Goal: Task Accomplishment & Management: Manage account settings

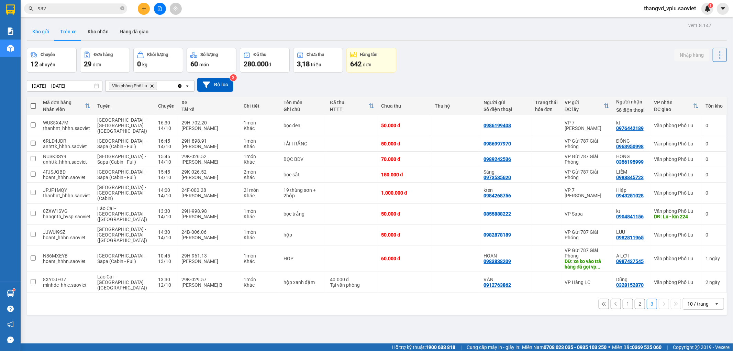
click at [37, 29] on button "Kho gửi" at bounding box center [41, 31] width 28 height 16
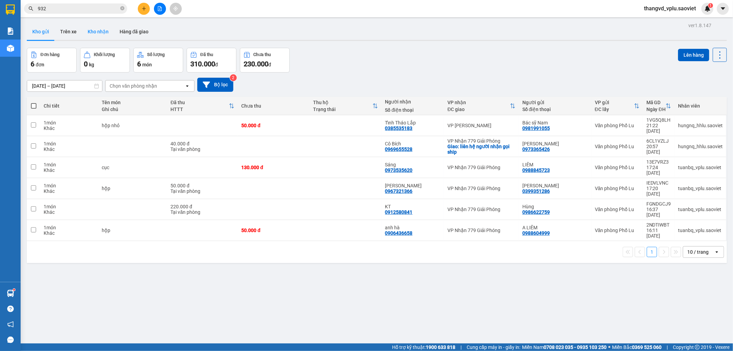
click at [96, 31] on button "Kho nhận" at bounding box center [98, 31] width 32 height 16
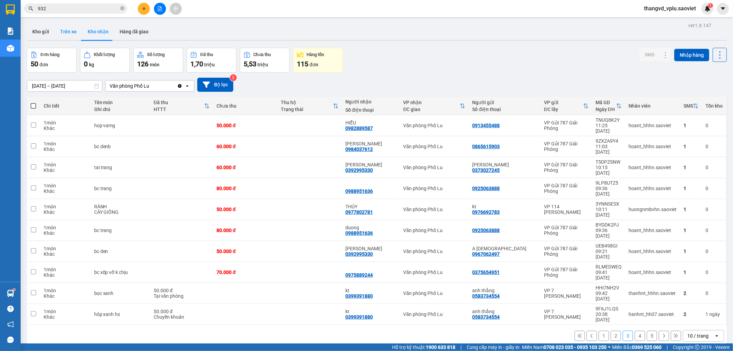
click at [68, 33] on button "Trên xe" at bounding box center [68, 31] width 27 height 16
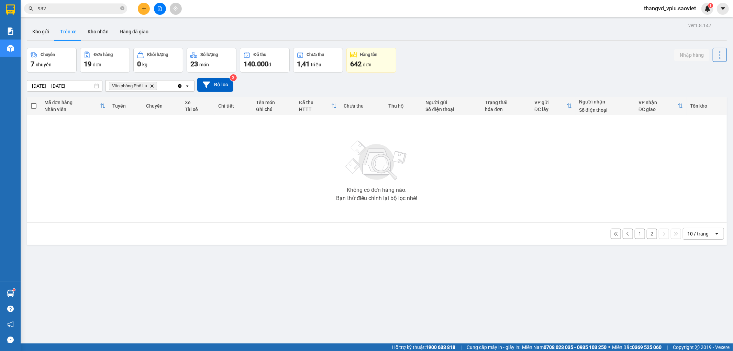
click at [647, 235] on button "2" at bounding box center [652, 234] width 10 height 10
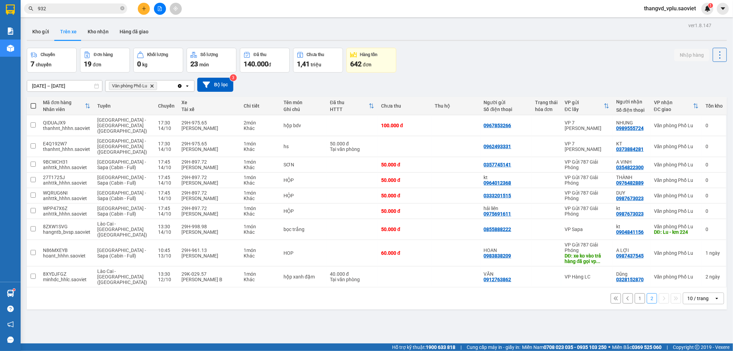
click at [68, 87] on input "[DATE] – [DATE]" at bounding box center [64, 85] width 75 height 11
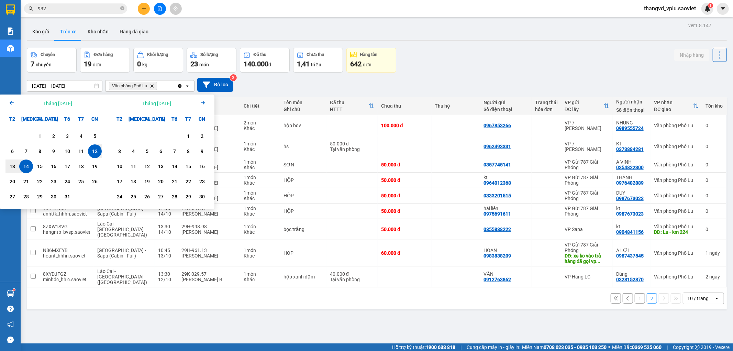
click at [29, 166] on div "14" at bounding box center [26, 166] width 10 height 8
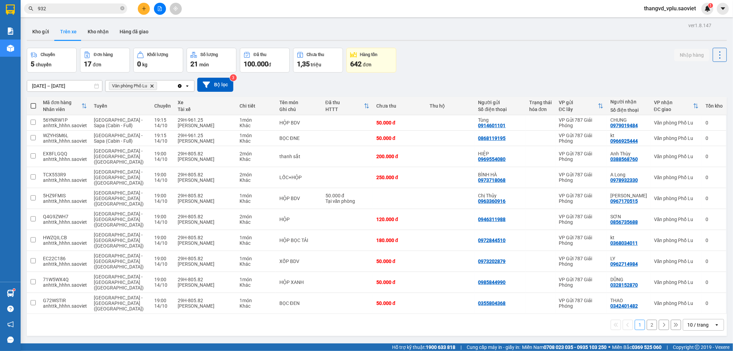
click at [647, 320] on button "2" at bounding box center [652, 325] width 10 height 10
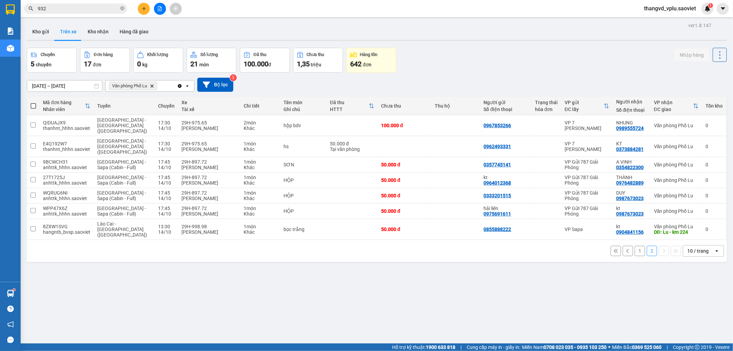
click at [635, 246] on button "1" at bounding box center [640, 251] width 10 height 10
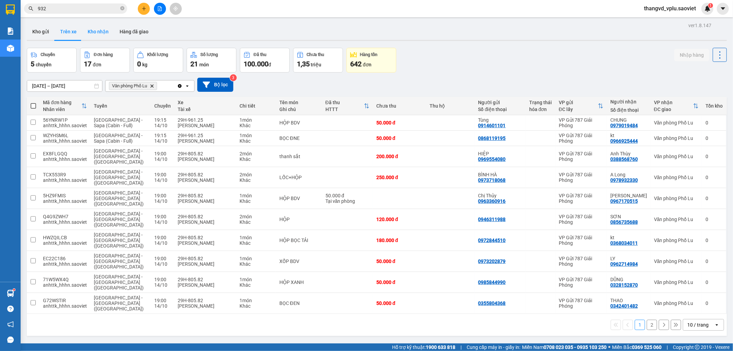
click at [95, 29] on button "Kho nhận" at bounding box center [98, 31] width 32 height 16
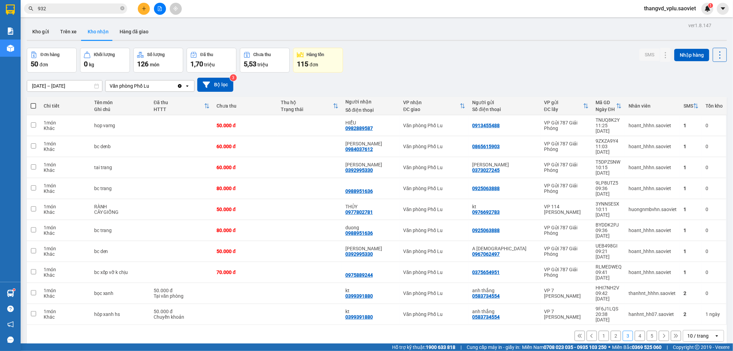
click at [591, 331] on button at bounding box center [592, 336] width 10 height 10
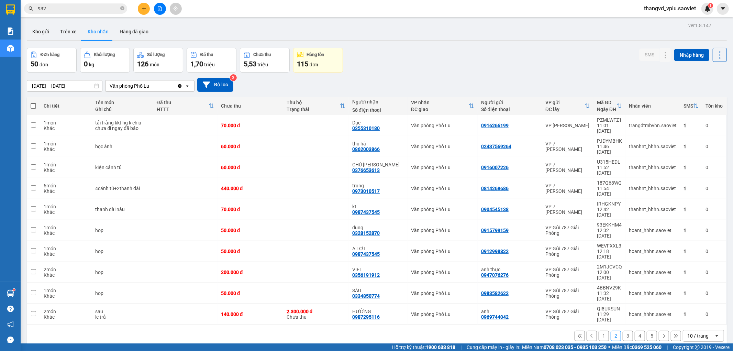
click at [599, 331] on button "1" at bounding box center [604, 336] width 10 height 10
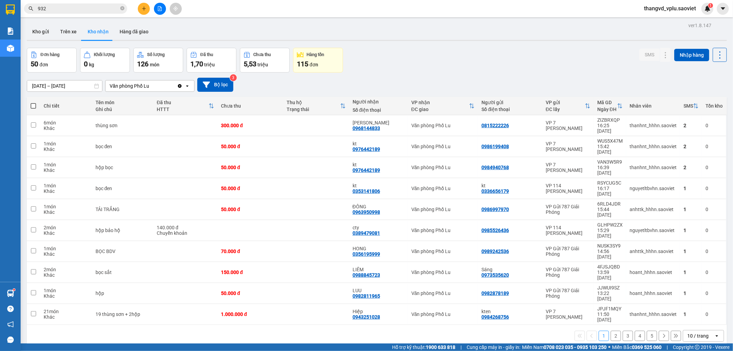
click at [611, 331] on button "2" at bounding box center [616, 336] width 10 height 10
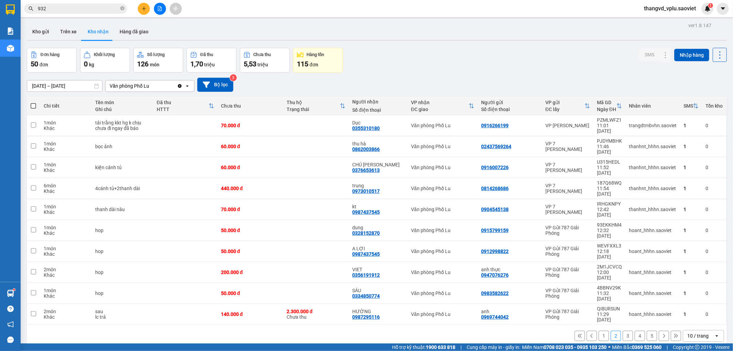
click at [623, 331] on button "3" at bounding box center [628, 336] width 10 height 10
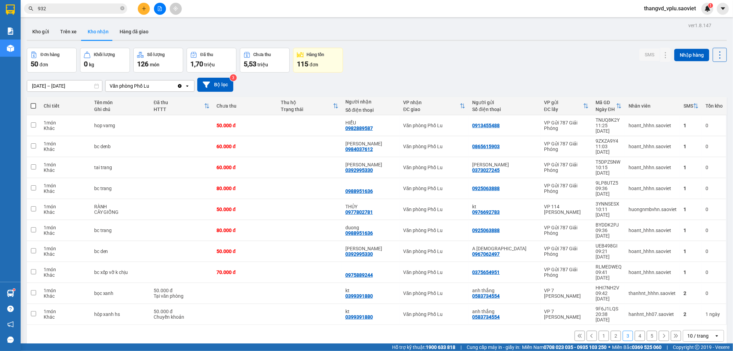
click at [635, 331] on button "4" at bounding box center [640, 336] width 10 height 10
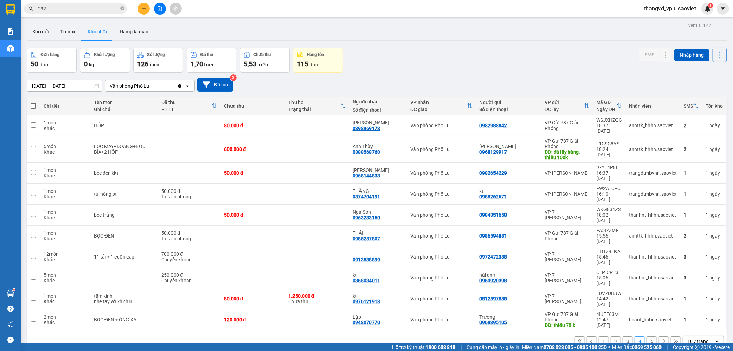
click at [647, 336] on button "5" at bounding box center [652, 341] width 10 height 10
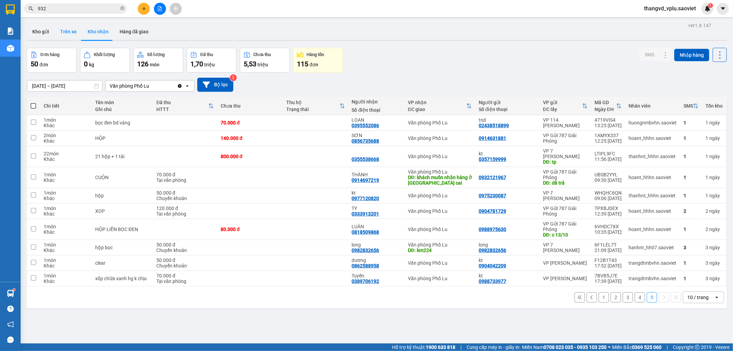
click at [67, 29] on button "Trên xe" at bounding box center [68, 31] width 27 height 16
type input "[DATE] – [DATE]"
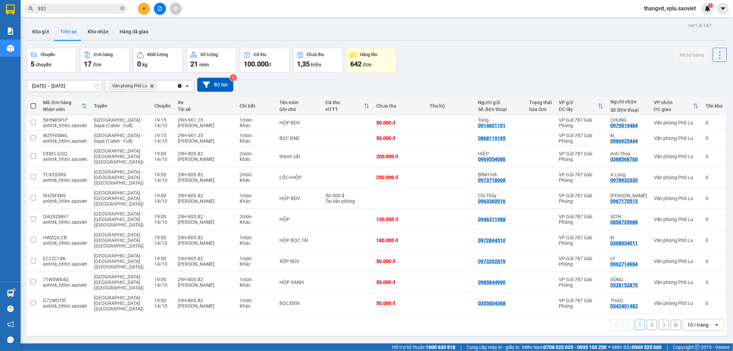
click at [647, 320] on button "2" at bounding box center [652, 325] width 10 height 10
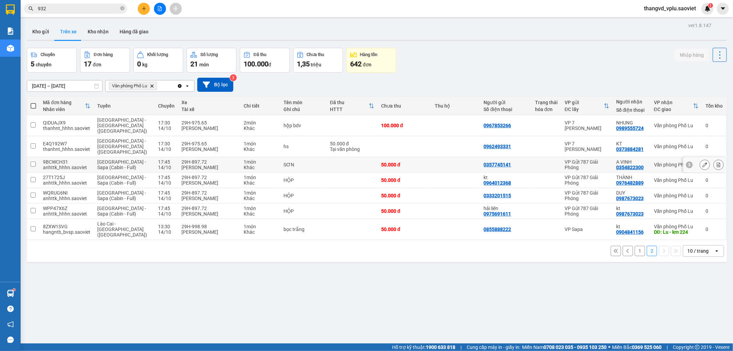
click at [195, 165] on div "[PERSON_NAME]" at bounding box center [208, 167] width 55 height 5
checkbox input "true"
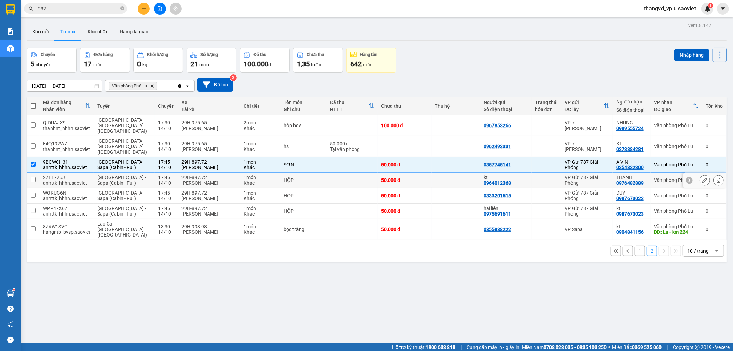
click at [195, 180] on div "[PERSON_NAME]" at bounding box center [208, 182] width 55 height 5
checkbox input "true"
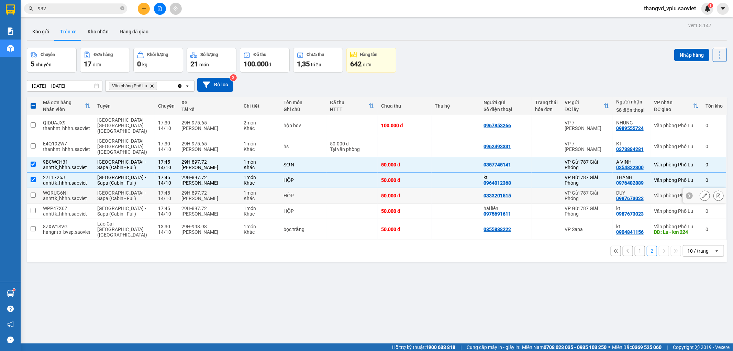
click at [194, 190] on div "29H-897.72" at bounding box center [208, 192] width 55 height 5
checkbox input "true"
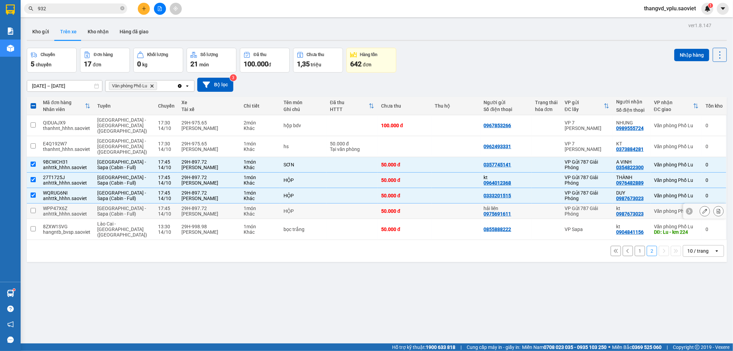
click at [192, 211] on div "[PERSON_NAME]" at bounding box center [208, 213] width 55 height 5
checkbox input "true"
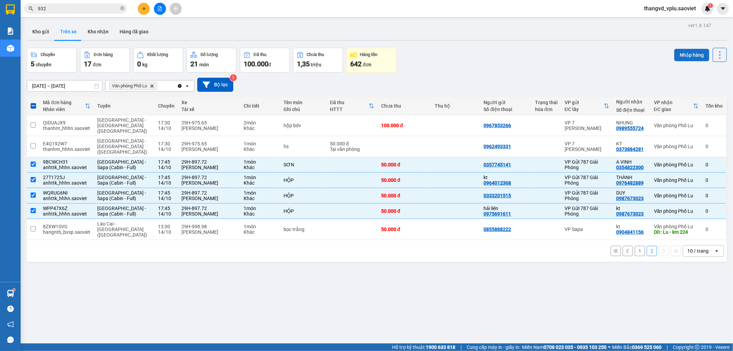
click at [678, 54] on button "Nhập hàng" at bounding box center [691, 55] width 35 height 12
checkbox input "false"
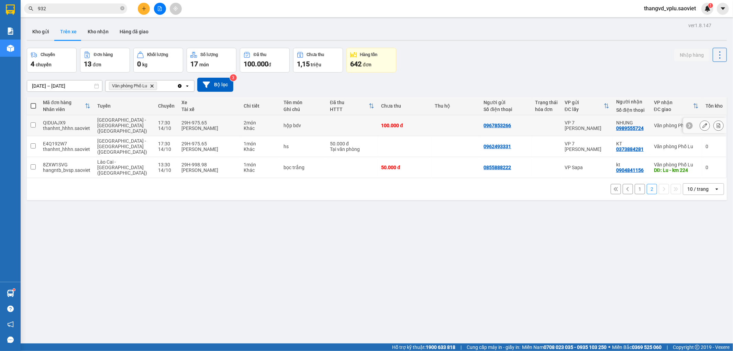
click at [200, 125] on div "[PERSON_NAME]" at bounding box center [208, 127] width 55 height 5
checkbox input "true"
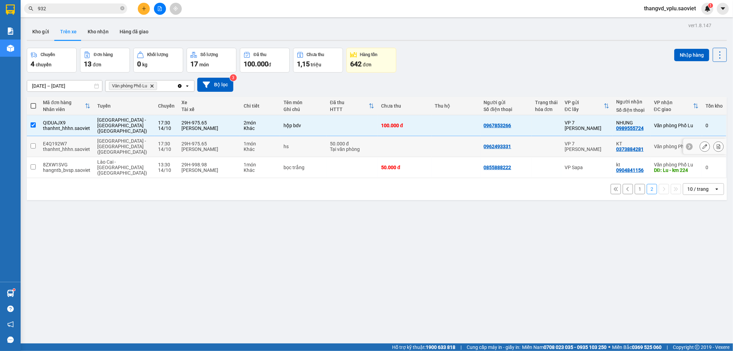
click at [196, 141] on div "29H-975.65" at bounding box center [208, 143] width 55 height 5
checkbox input "true"
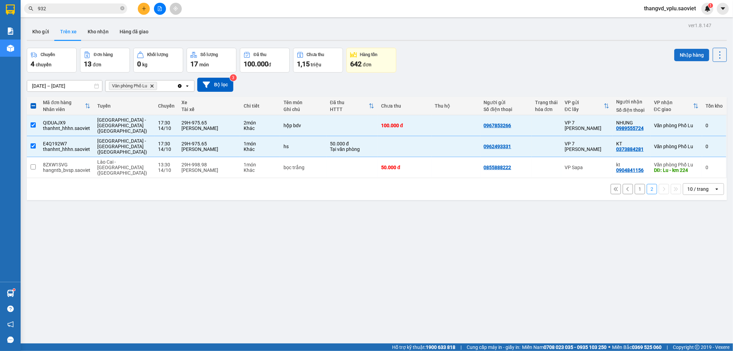
click at [678, 57] on button "Nhập hàng" at bounding box center [691, 55] width 35 height 12
checkbox input "false"
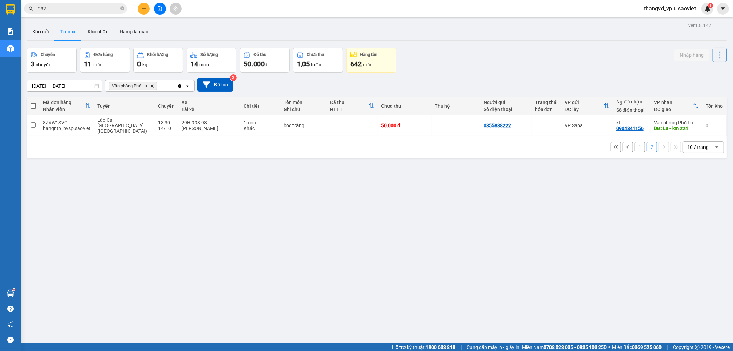
click at [635, 142] on button "1" at bounding box center [640, 147] width 10 height 10
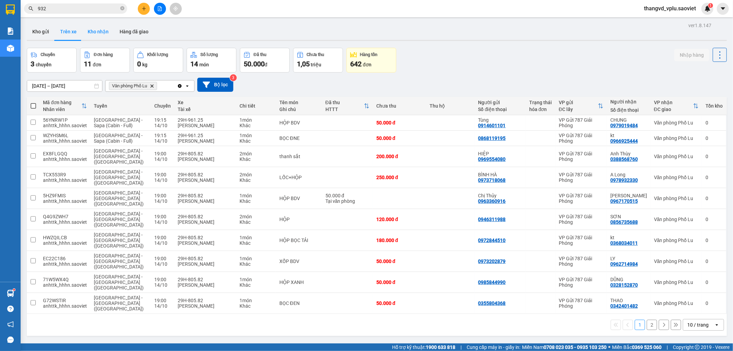
click at [86, 32] on button "Kho nhận" at bounding box center [98, 31] width 32 height 16
type input "[DATE] – [DATE]"
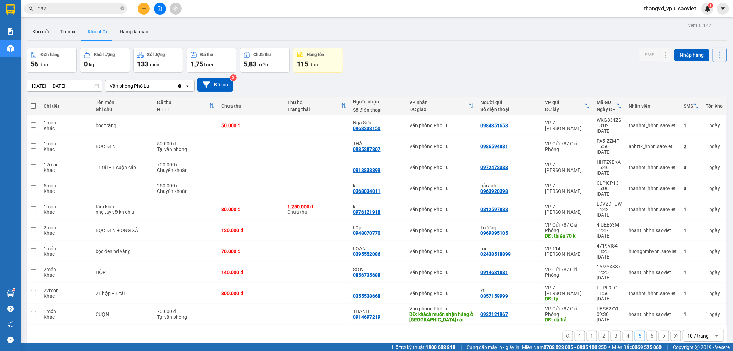
click at [587, 331] on button "1" at bounding box center [592, 336] width 10 height 10
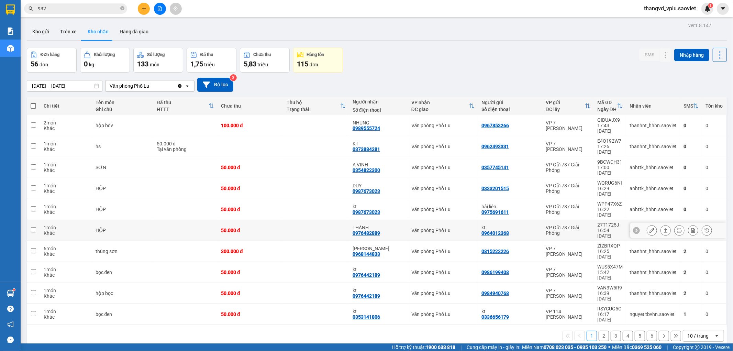
click at [185, 220] on td at bounding box center [185, 230] width 64 height 21
checkbox input "true"
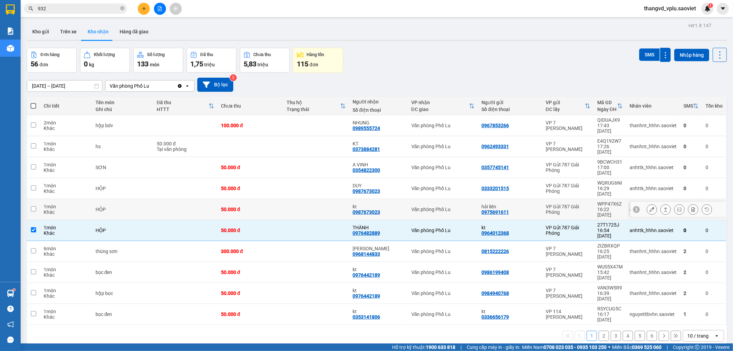
drag, startPoint x: 145, startPoint y: 184, endPoint x: 135, endPoint y: 172, distance: 15.4
click at [144, 207] on div "HỘP" at bounding box center [123, 209] width 55 height 5
checkbox input "true"
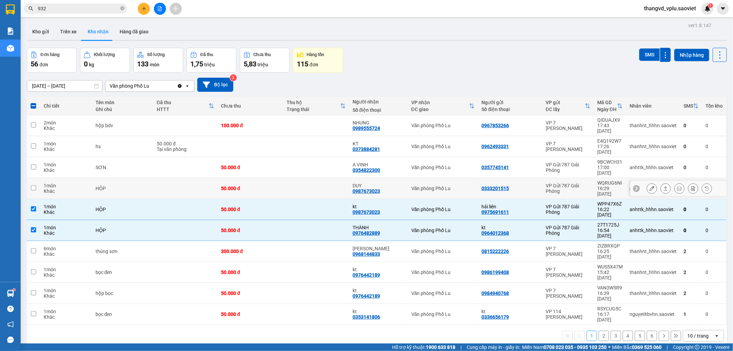
click at [134, 186] on div "HỘP" at bounding box center [123, 188] width 55 height 5
checkbox input "true"
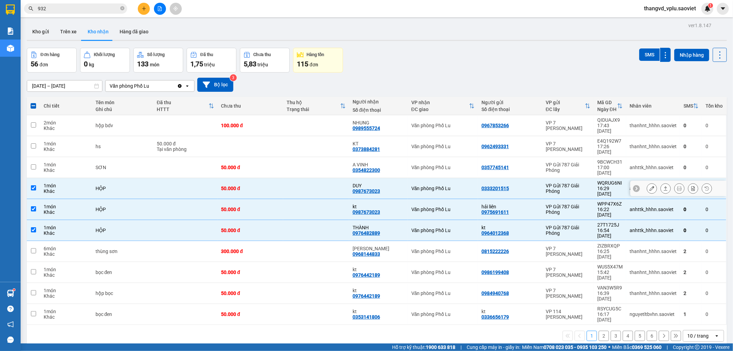
click at [126, 160] on td "SƠN" at bounding box center [123, 167] width 62 height 21
checkbox input "true"
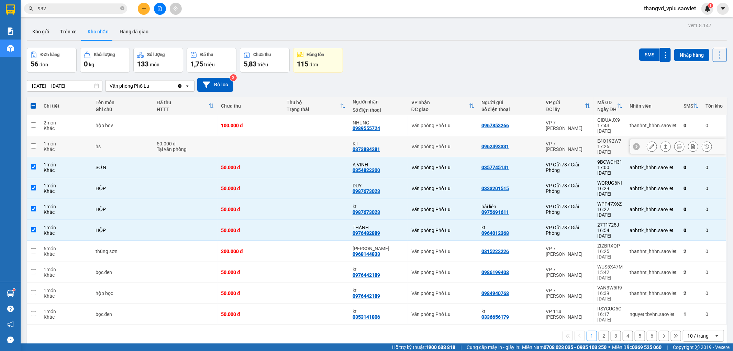
click at [123, 142] on td "hs" at bounding box center [123, 146] width 62 height 21
checkbox input "true"
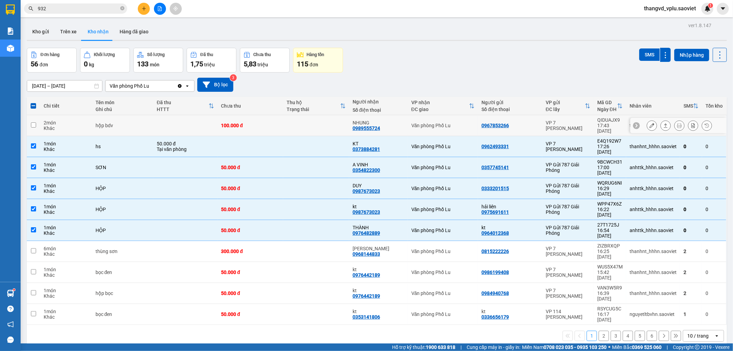
click at [124, 123] on div "hộp bdv" at bounding box center [123, 125] width 55 height 5
checkbox input "true"
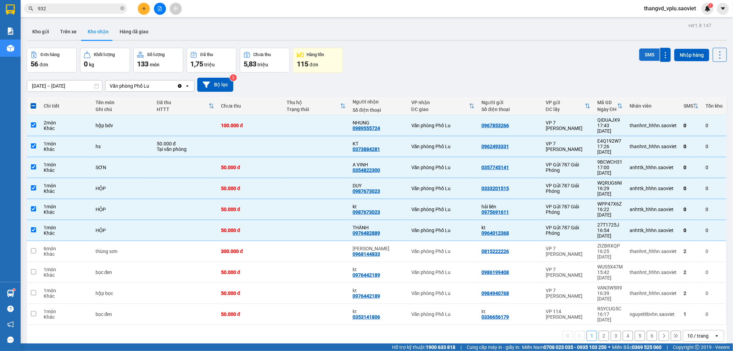
click at [640, 50] on button "SMS" at bounding box center [649, 54] width 21 height 12
click at [71, 33] on button "Trên xe" at bounding box center [68, 31] width 27 height 16
type input "[DATE] – [DATE]"
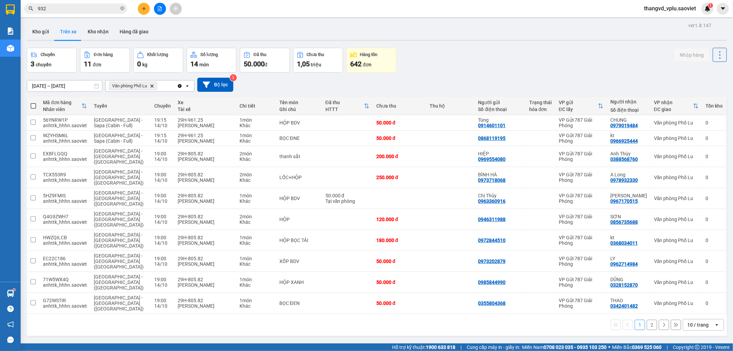
click at [648, 320] on button "2" at bounding box center [652, 325] width 10 height 10
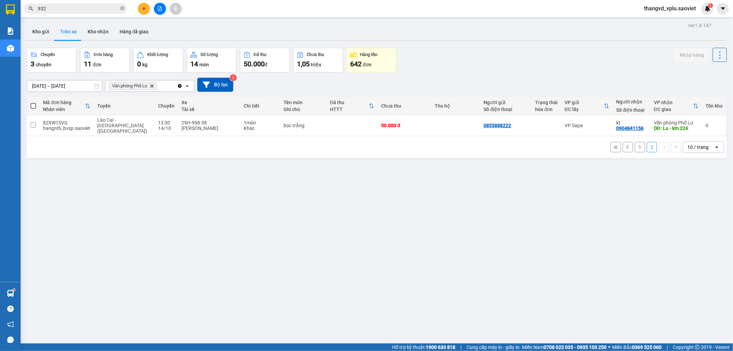
click at [637, 141] on div "1 2 10 / trang open" at bounding box center [377, 147] width 694 height 12
click at [637, 142] on button "1" at bounding box center [640, 147] width 10 height 10
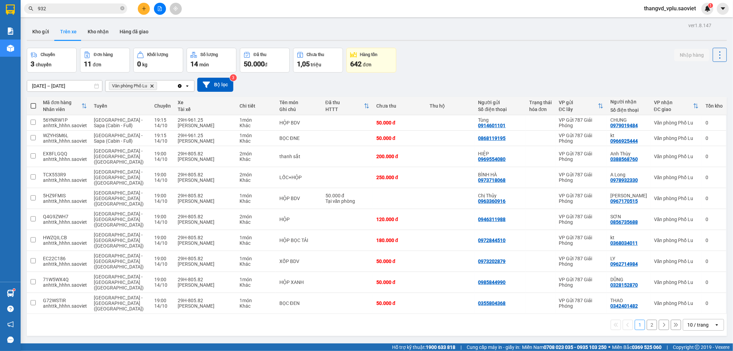
click at [647, 320] on button "2" at bounding box center [652, 325] width 10 height 10
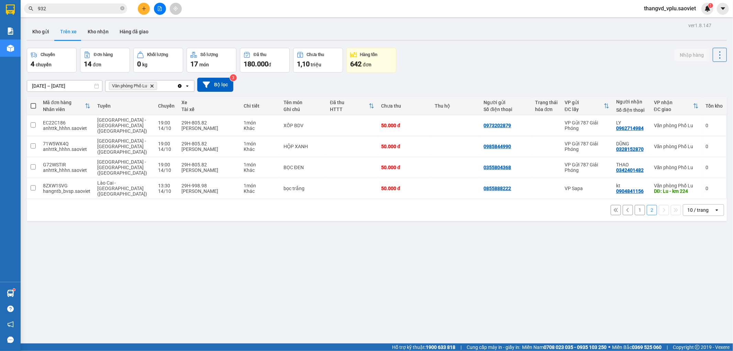
click at [49, 14] on div "Kết quả tìm kiếm ( 4044 ) Bộ lọc Mã ĐH Trạng thái Món hàng Thu hộ Tổng cước Chư…" at bounding box center [67, 9] width 134 height 12
click at [50, 11] on input "932" at bounding box center [78, 9] width 81 height 8
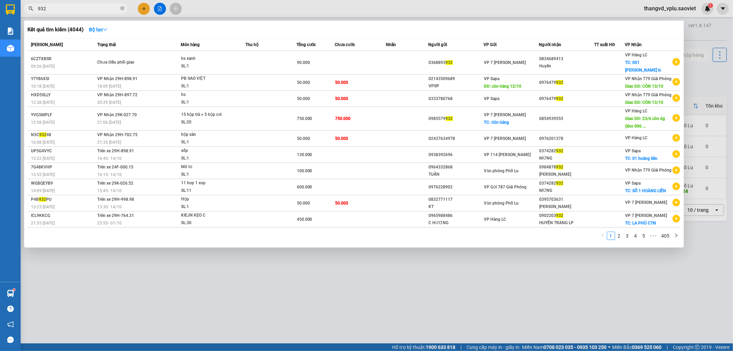
click at [50, 11] on input "932" at bounding box center [78, 9] width 81 height 8
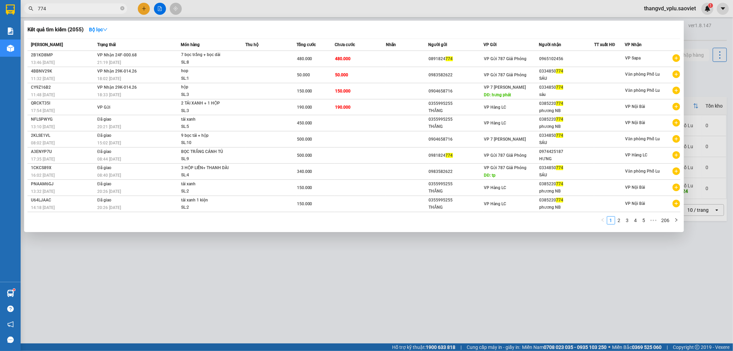
type input "774"
click at [254, 73] on td at bounding box center [270, 75] width 51 height 16
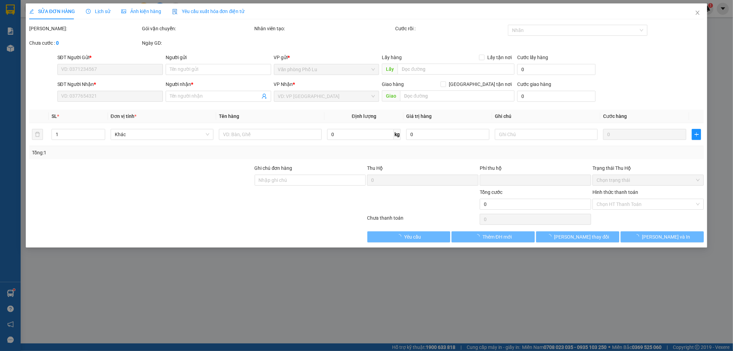
type input "0983582622"
type input "0334850774"
type input "SÁU"
type input "0"
type input "50.000"
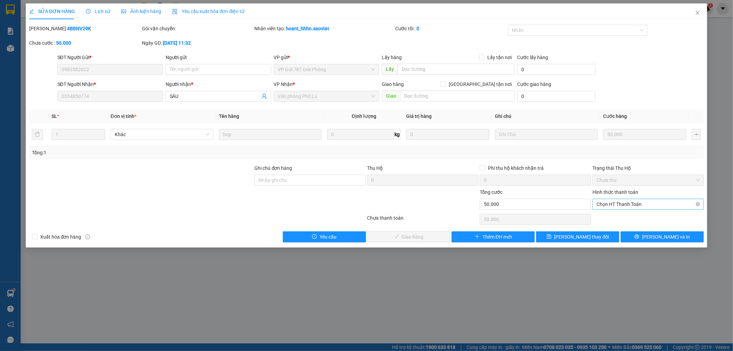
drag, startPoint x: 609, startPoint y: 203, endPoint x: 627, endPoint y: 211, distance: 19.7
click at [610, 203] on span "Chọn HT Thanh Toán" at bounding box center [648, 204] width 103 height 10
click at [623, 217] on div "Tại văn phòng" at bounding box center [648, 218] width 103 height 8
type input "0"
click at [413, 235] on span "[PERSON_NAME] và Giao hàng" at bounding box center [413, 237] width 66 height 8
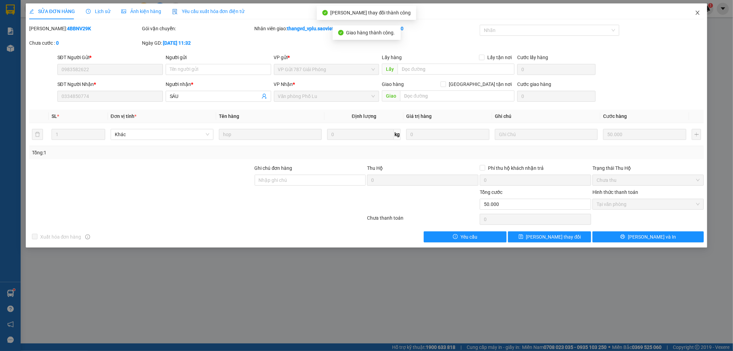
click at [693, 15] on span "Close" at bounding box center [697, 12] width 19 height 19
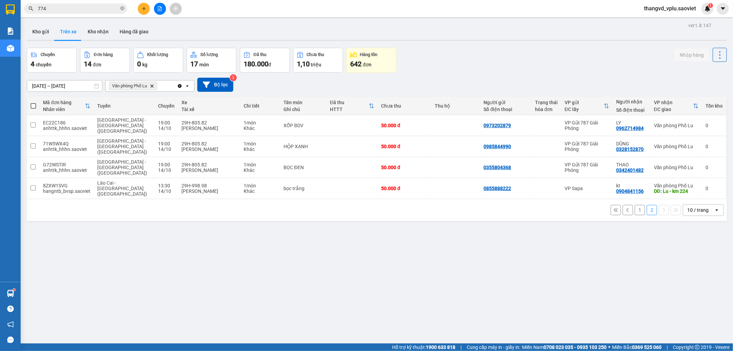
click at [635, 205] on button "1" at bounding box center [640, 210] width 10 height 10
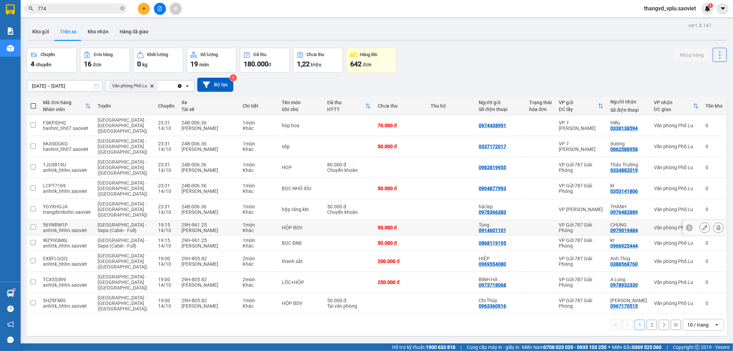
click at [193, 227] on div "[PERSON_NAME]" at bounding box center [208, 229] width 54 height 5
checkbox input "true"
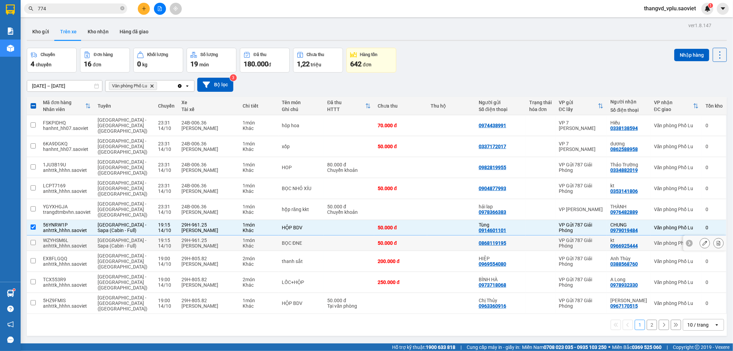
click at [193, 237] on div "29H-961.25" at bounding box center [208, 239] width 54 height 5
checkbox input "true"
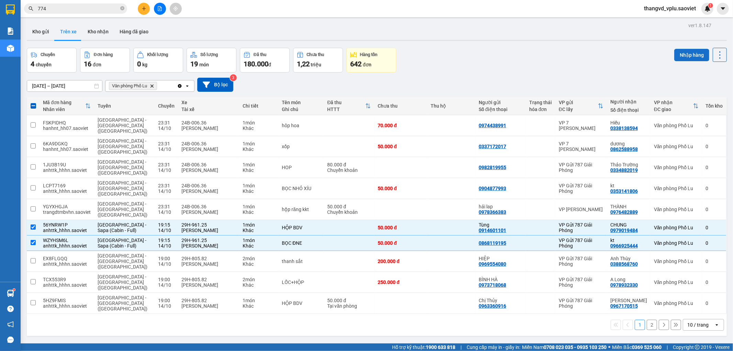
click at [681, 58] on button "Nhập hàng" at bounding box center [691, 55] width 35 height 12
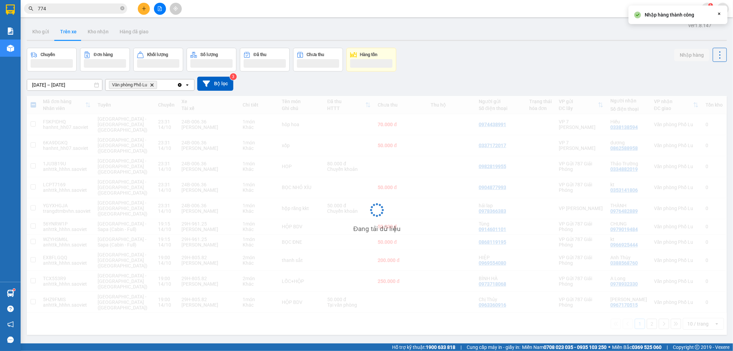
checkbox input "false"
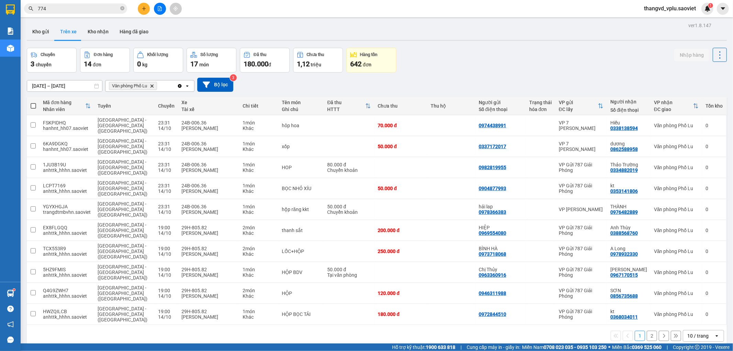
click at [647, 331] on button "2" at bounding box center [652, 336] width 10 height 10
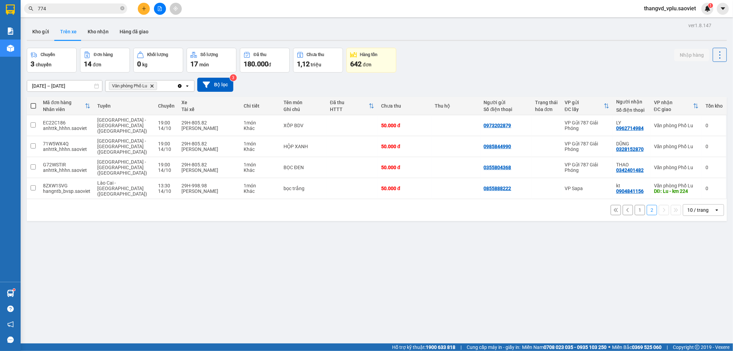
click at [635, 205] on button "1" at bounding box center [640, 210] width 10 height 10
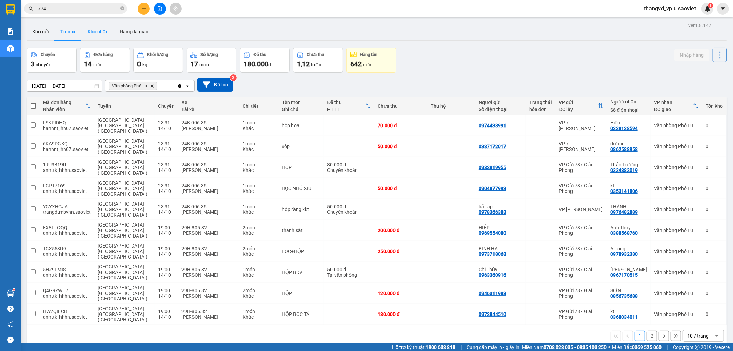
click at [95, 31] on button "Kho nhận" at bounding box center [98, 31] width 32 height 16
type input "[DATE] – [DATE]"
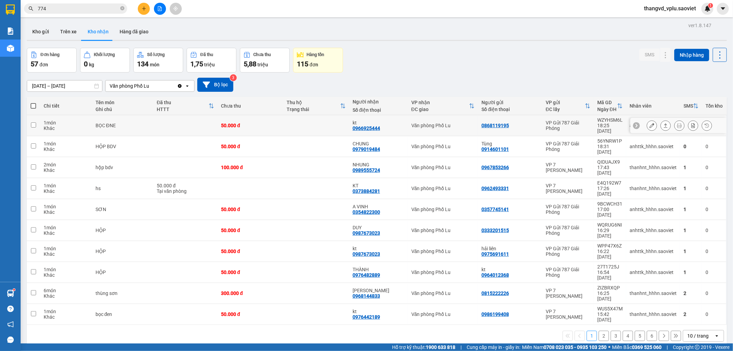
click at [166, 122] on td at bounding box center [185, 125] width 64 height 21
checkbox input "true"
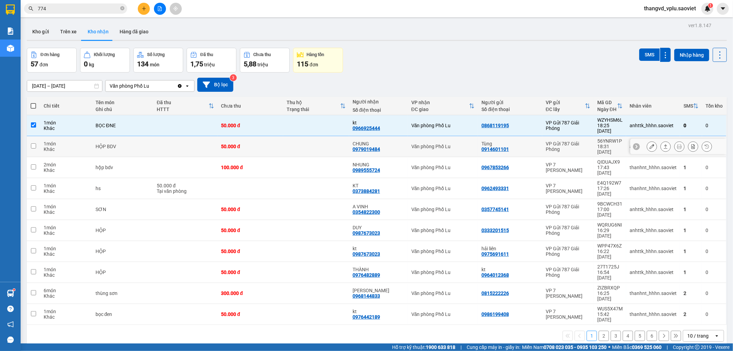
drag, startPoint x: 164, startPoint y: 134, endPoint x: 295, endPoint y: 119, distance: 131.8
click at [164, 136] on td at bounding box center [185, 146] width 64 height 21
checkbox input "true"
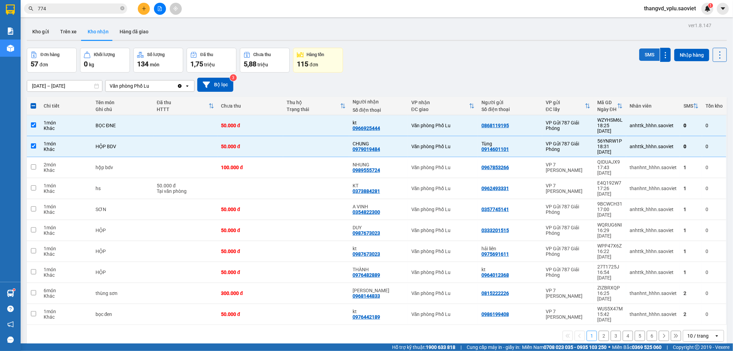
click at [639, 57] on button "SMS" at bounding box center [649, 54] width 21 height 12
click at [64, 33] on button "Trên xe" at bounding box center [68, 31] width 27 height 16
type input "[DATE] – [DATE]"
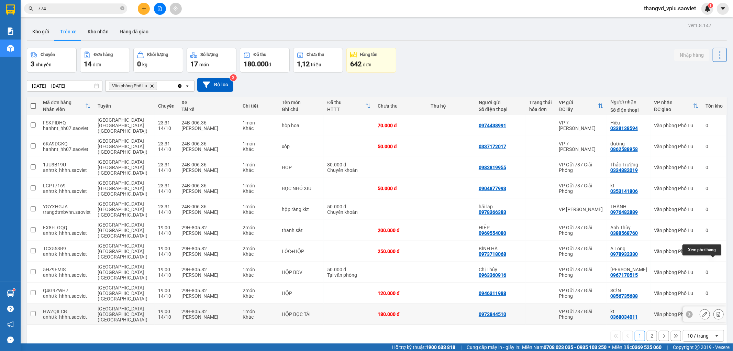
click at [716, 312] on icon at bounding box center [718, 314] width 5 height 5
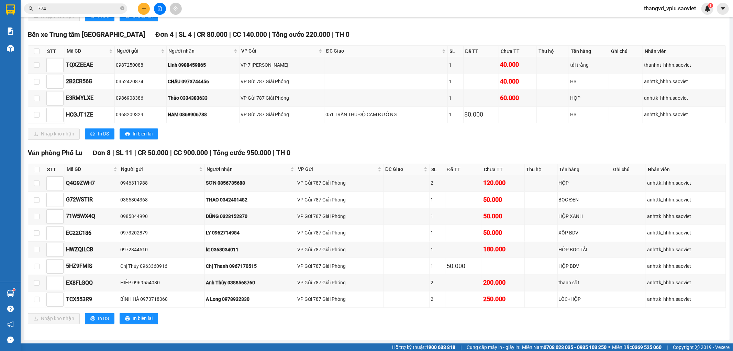
scroll to position [1082, 0]
click at [34, 167] on input "checkbox" at bounding box center [36, 169] width 5 height 5
checkbox input "true"
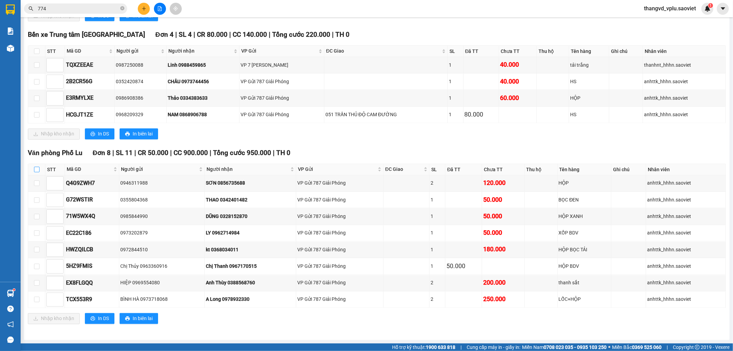
checkbox input "true"
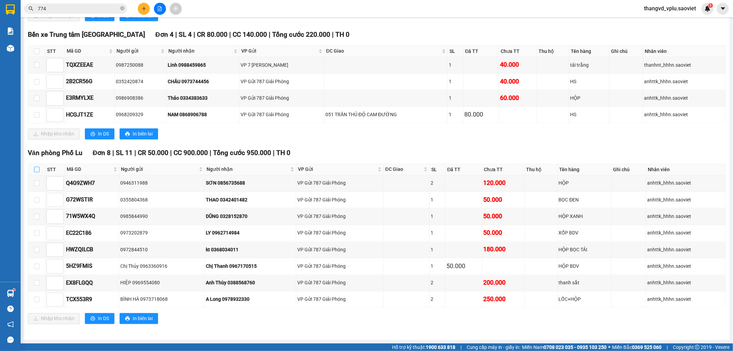
checkbox input "true"
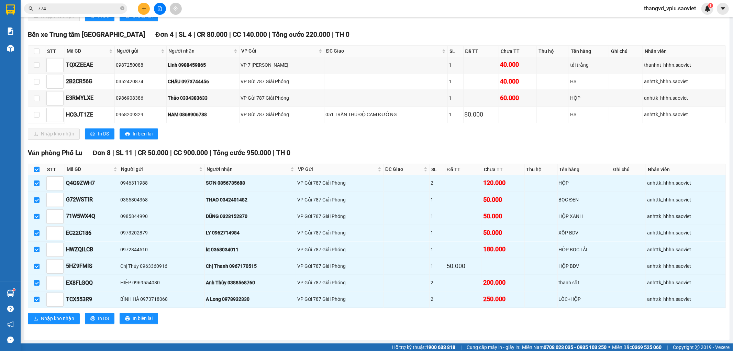
click at [35, 167] on input "checkbox" at bounding box center [36, 169] width 5 height 5
checkbox input "false"
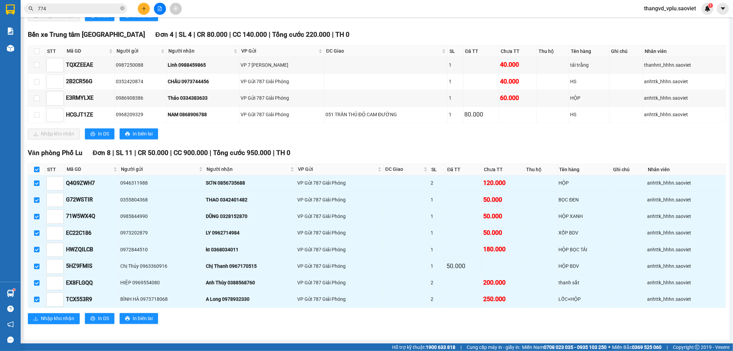
checkbox input "false"
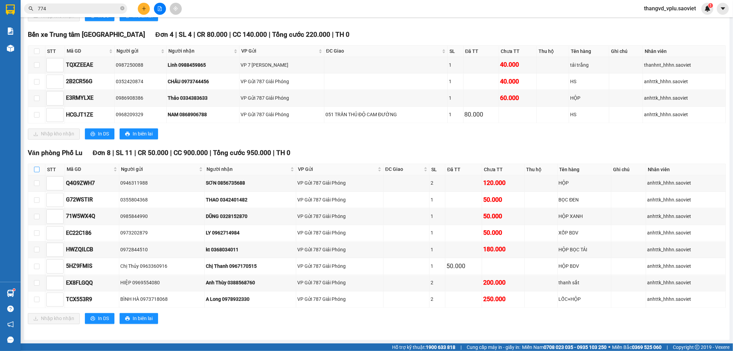
click at [35, 167] on input "checkbox" at bounding box center [36, 169] width 5 height 5
checkbox input "true"
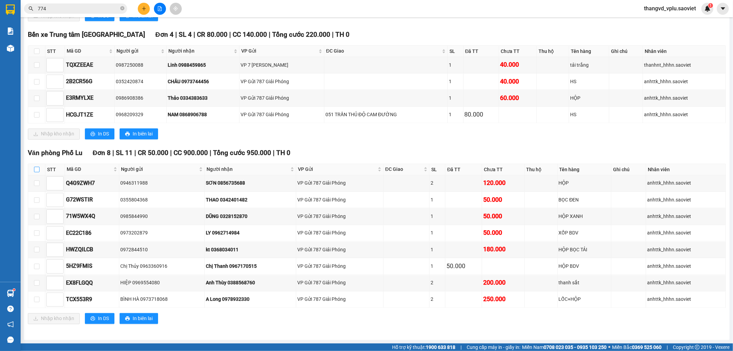
checkbox input "true"
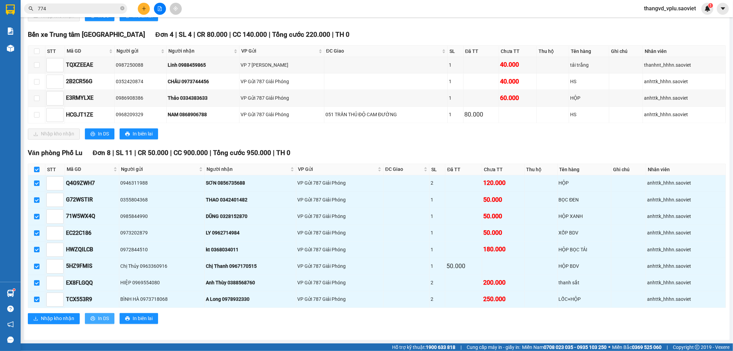
click at [97, 318] on button "In DS" at bounding box center [100, 318] width 30 height 11
click at [100, 315] on span "In DS" at bounding box center [103, 319] width 11 height 8
click at [49, 319] on span "Nhập kho nhận" at bounding box center [57, 319] width 33 height 8
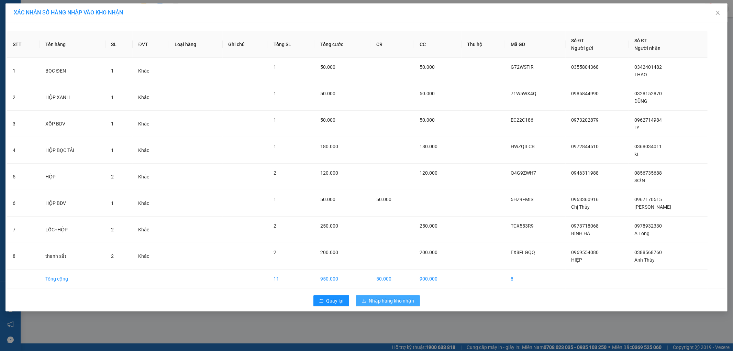
click at [383, 298] on span "Nhập hàng kho nhận" at bounding box center [391, 301] width 45 height 8
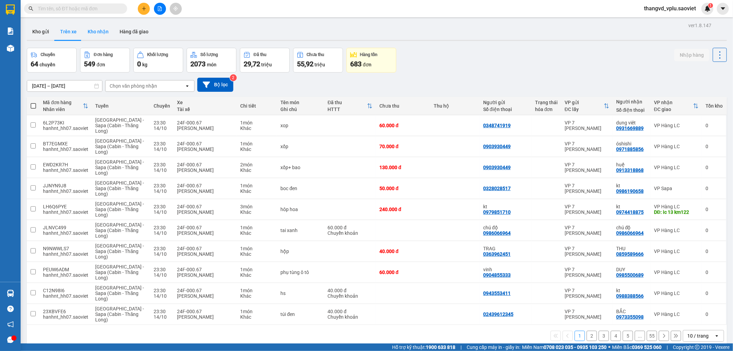
click at [95, 33] on button "Kho nhận" at bounding box center [98, 31] width 32 height 16
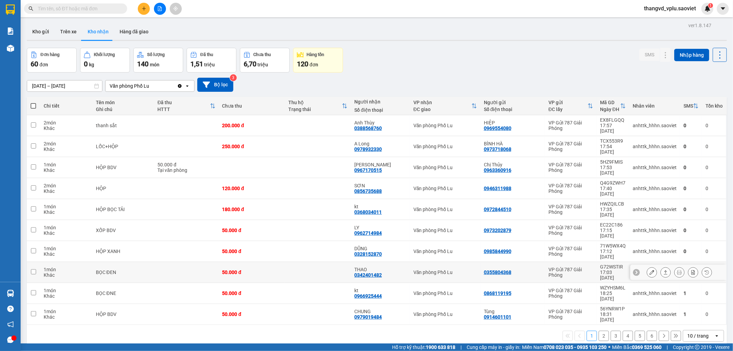
click at [169, 262] on td at bounding box center [186, 272] width 65 height 21
checkbox input "true"
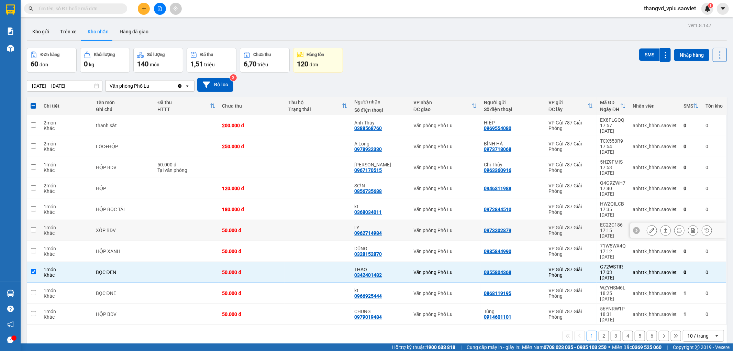
click at [153, 220] on td "XỐP BDV" at bounding box center [123, 230] width 62 height 21
checkbox input "true"
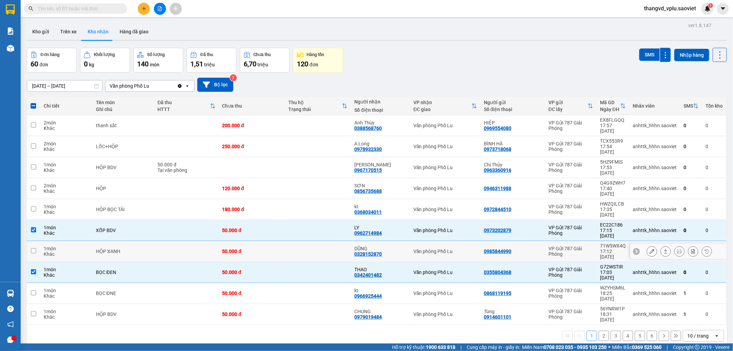
click at [138, 248] on div "HỘP XANH" at bounding box center [123, 250] width 55 height 5
checkbox input "true"
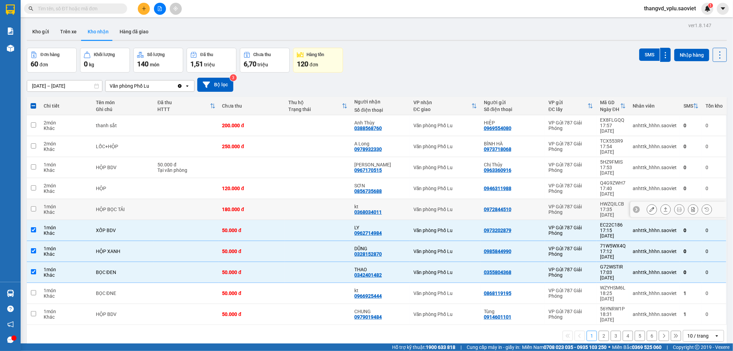
click at [124, 199] on td "HỘP BỌC TẢI" at bounding box center [123, 209] width 62 height 21
checkbox input "true"
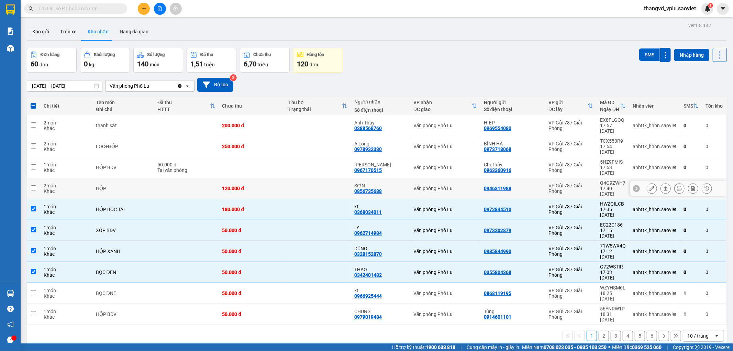
click at [115, 178] on td "HỘP" at bounding box center [123, 188] width 62 height 21
checkbox input "true"
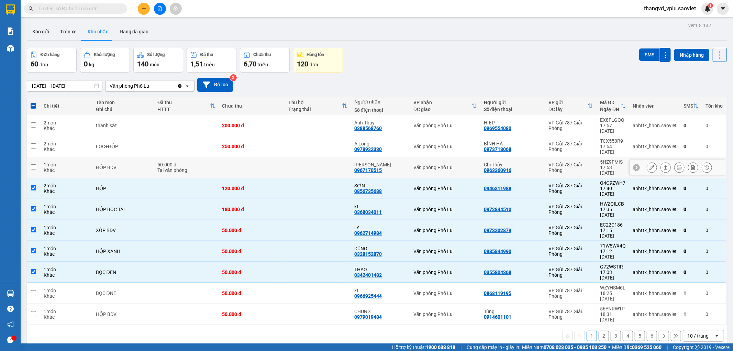
click at [115, 157] on td "HỘP BDV" at bounding box center [123, 167] width 62 height 21
checkbox input "true"
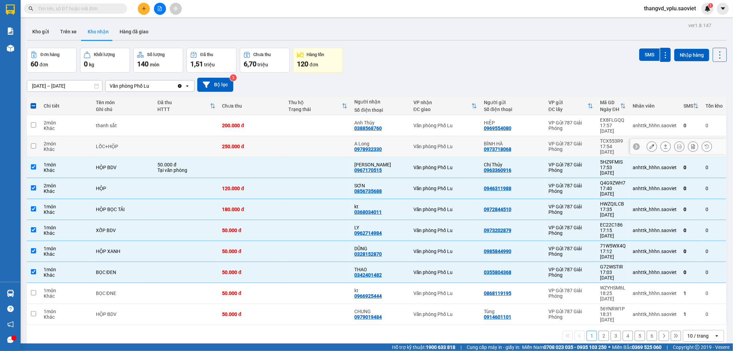
click at [115, 144] on div "LỐC+HỘP" at bounding box center [123, 146] width 55 height 5
checkbox input "true"
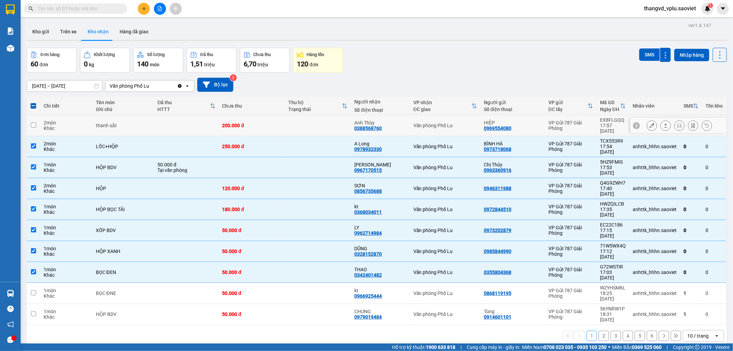
click at [115, 119] on td "thanh sắt" at bounding box center [123, 125] width 62 height 21
checkbox input "true"
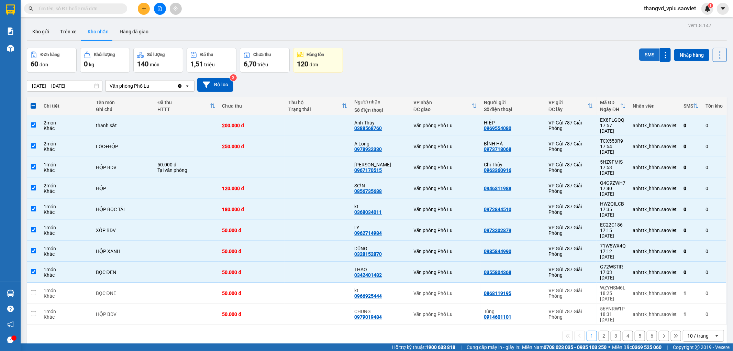
click at [647, 49] on button "SMS" at bounding box center [649, 54] width 21 height 12
click at [30, 106] on label at bounding box center [33, 105] width 7 height 7
click at [33, 102] on input "checkbox" at bounding box center [33, 102] width 0 height 0
checkbox input "true"
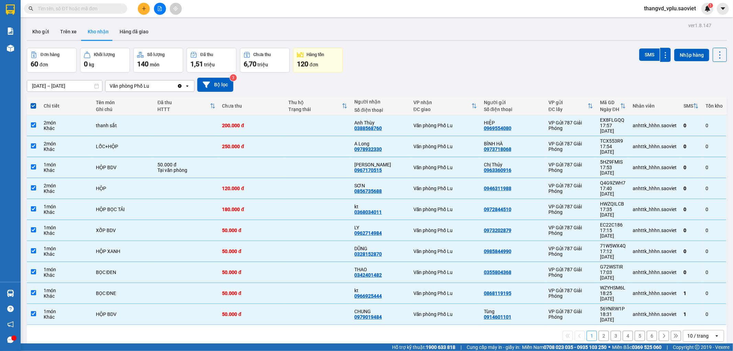
click at [35, 107] on span at bounding box center [33, 105] width 5 height 5
click at [33, 102] on input "checkbox" at bounding box center [33, 102] width 0 height 0
checkbox input "false"
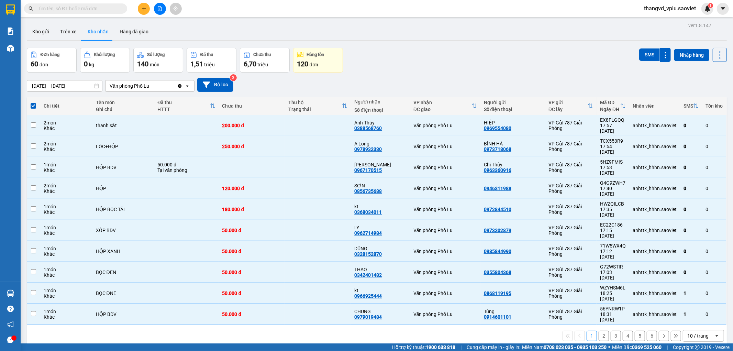
checkbox input "false"
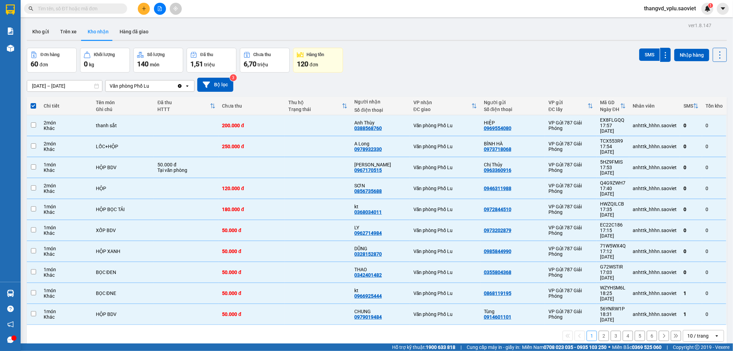
checkbox input "false"
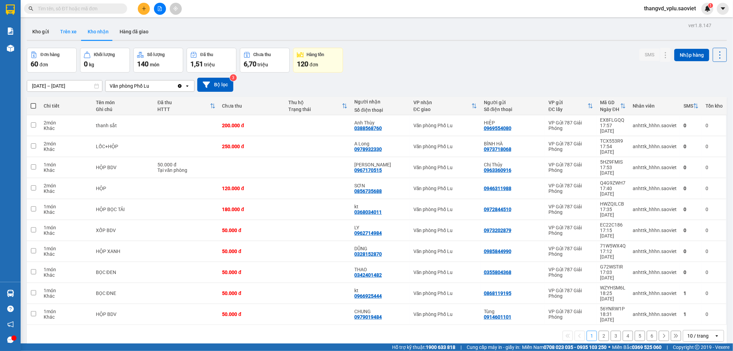
click at [70, 26] on button "Trên xe" at bounding box center [68, 31] width 27 height 16
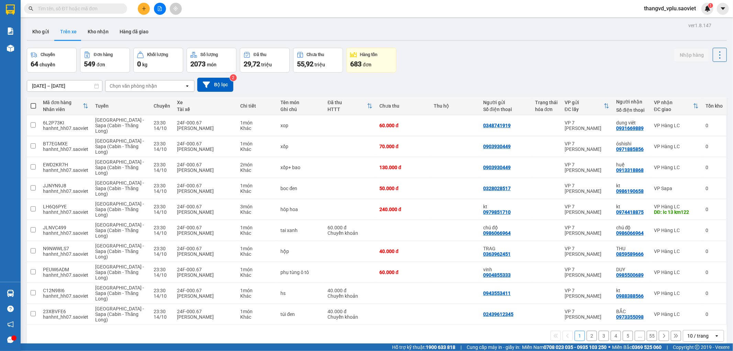
click at [138, 85] on div "Chọn văn phòng nhận" at bounding box center [133, 85] width 47 height 7
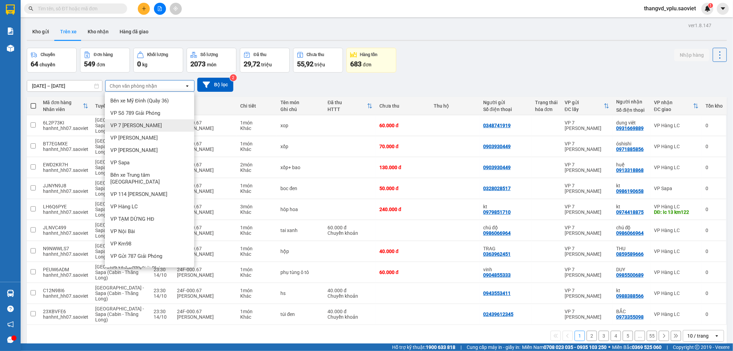
scroll to position [15, 0]
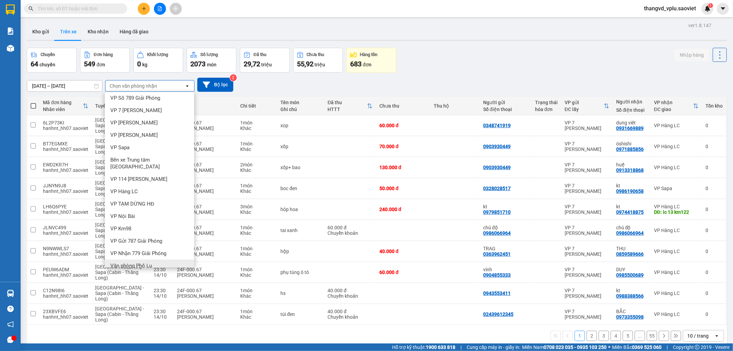
click at [140, 262] on span "Văn phòng Phố Lu" at bounding box center [131, 265] width 42 height 7
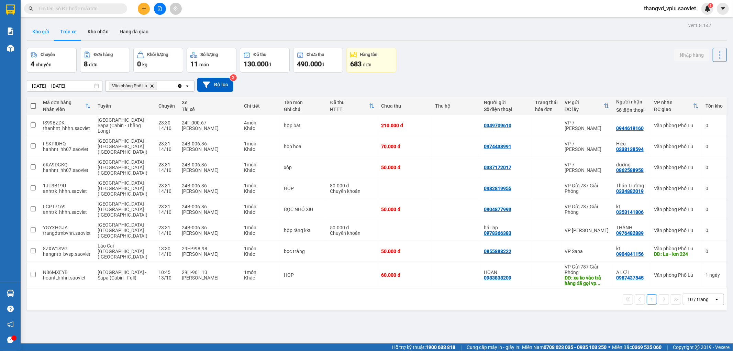
click at [46, 26] on button "Kho gửi" at bounding box center [41, 31] width 28 height 16
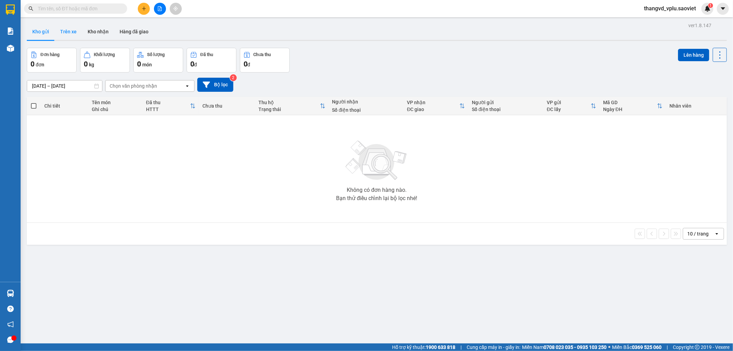
click at [70, 33] on button "Trên xe" at bounding box center [68, 31] width 27 height 16
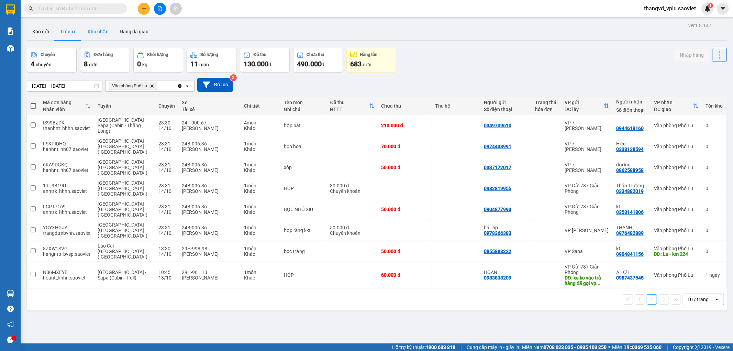
click at [98, 34] on button "Kho nhận" at bounding box center [98, 31] width 32 height 16
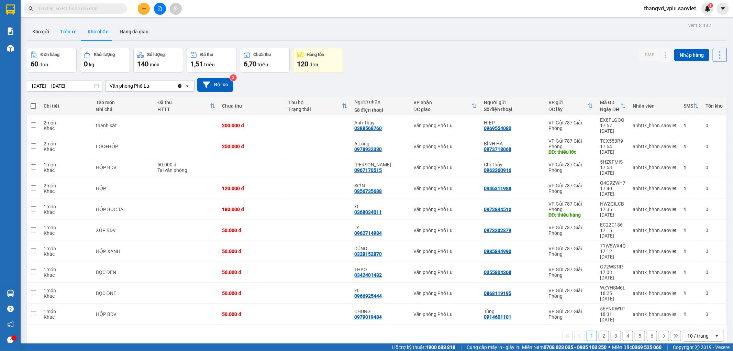
click at [64, 34] on button "Trên xe" at bounding box center [68, 31] width 27 height 16
